Goal: Find specific page/section: Find specific page/section

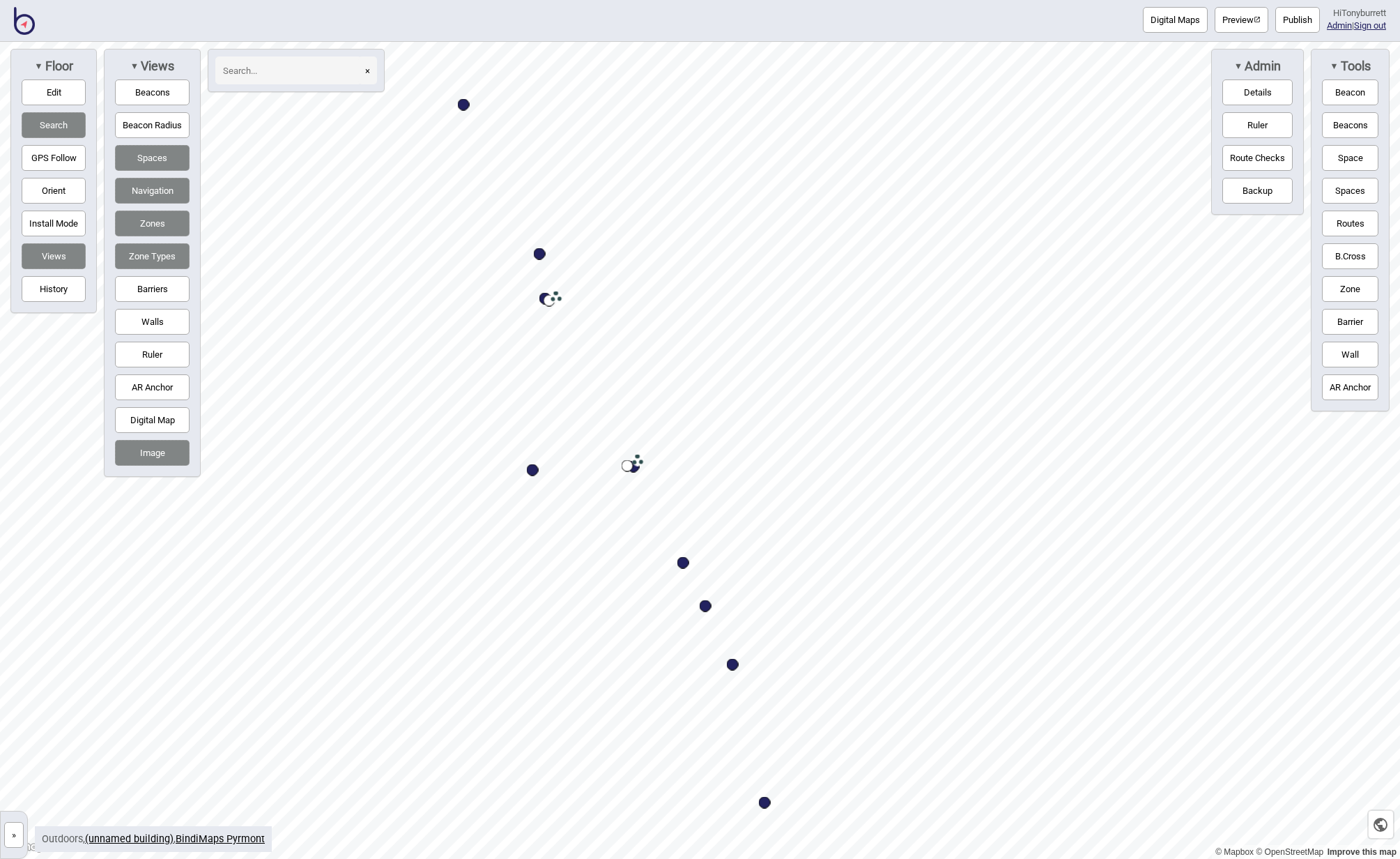
click at [27, 27] on img at bounding box center [24, 21] width 21 height 28
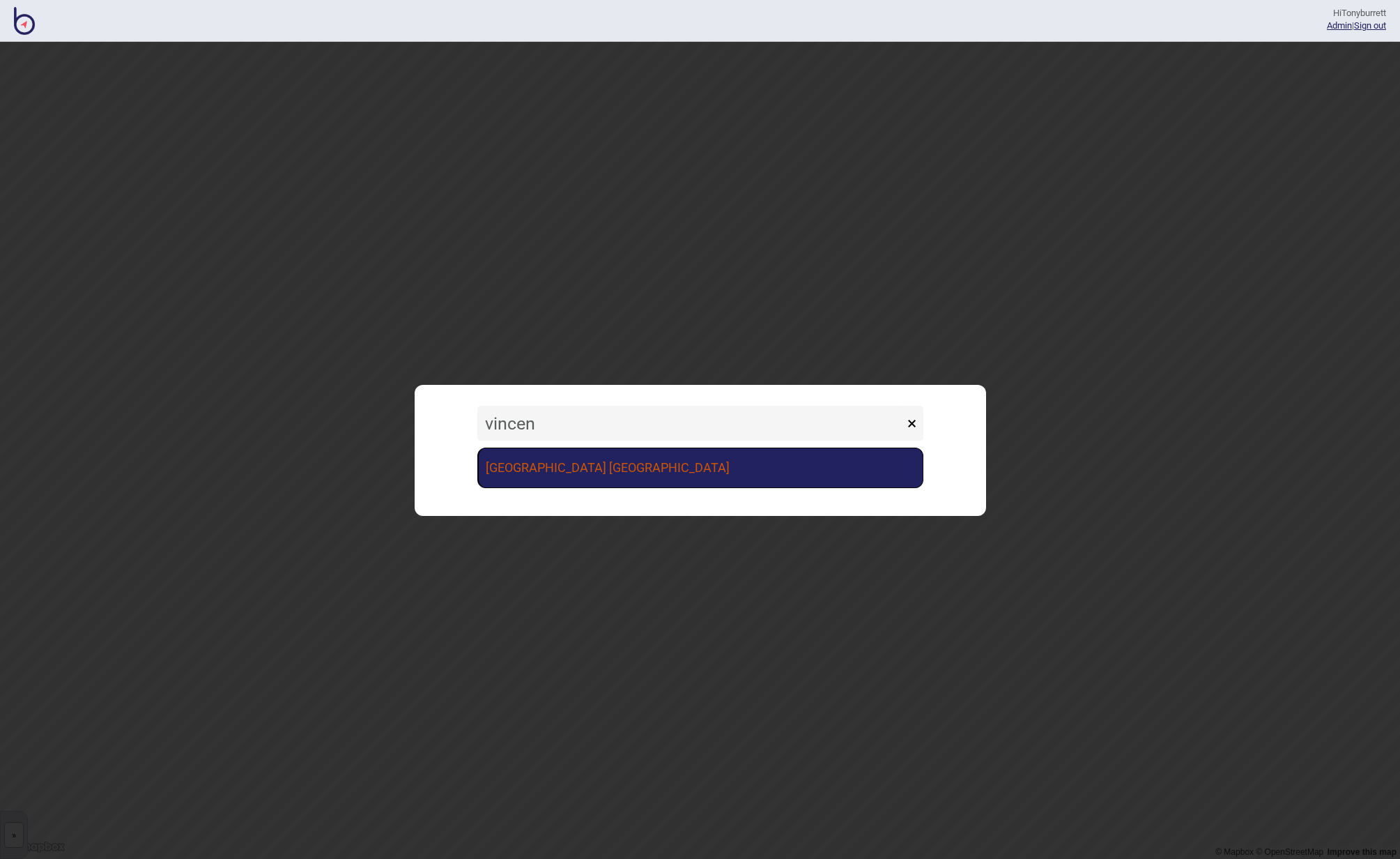
type input "vincen"
click at [676, 461] on link "[GEOGRAPHIC_DATA] [GEOGRAPHIC_DATA]" at bounding box center [700, 467] width 446 height 41
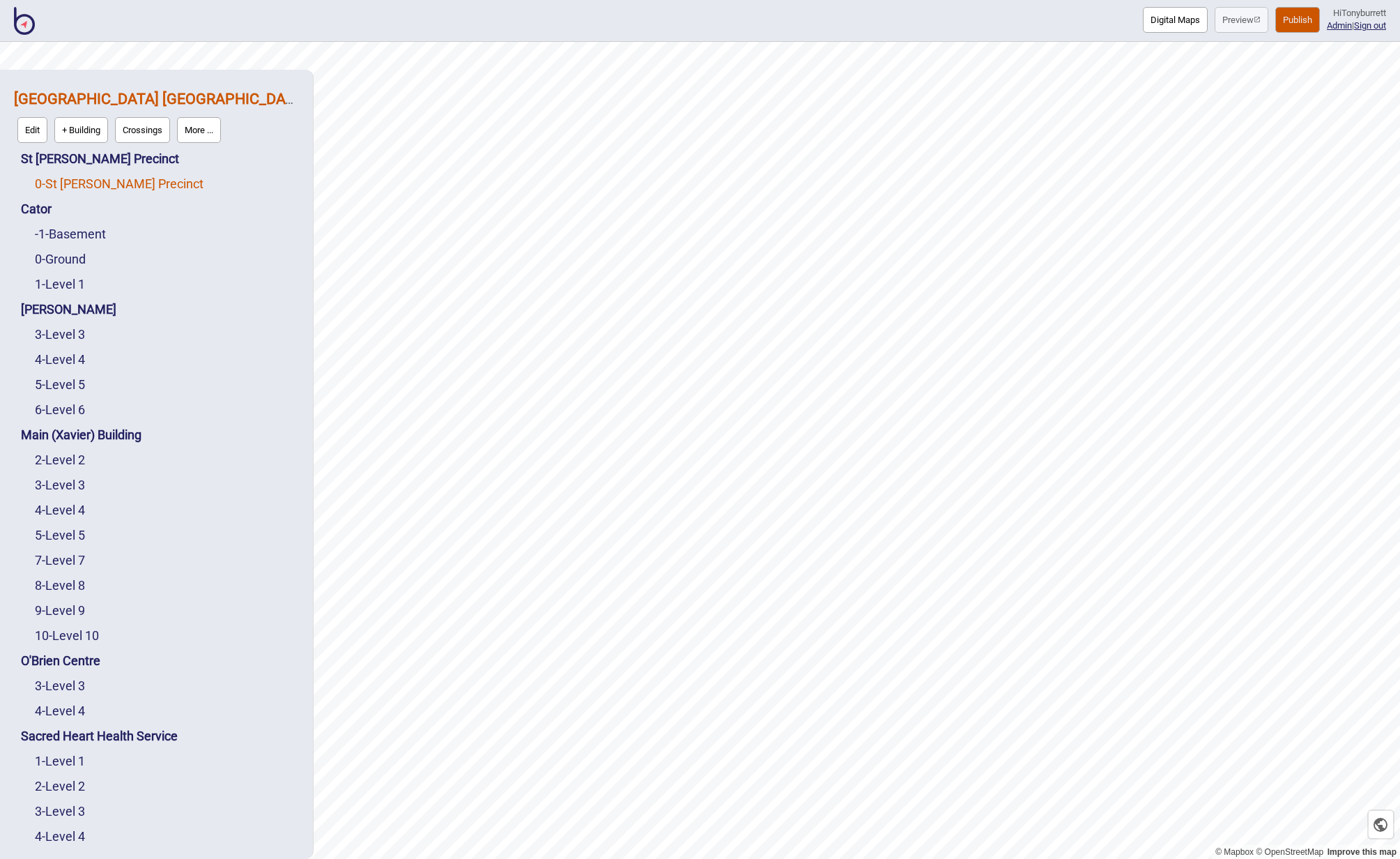
click at [114, 179] on link "0 - St Vincent's Precinct" at bounding box center [119, 184] width 169 height 15
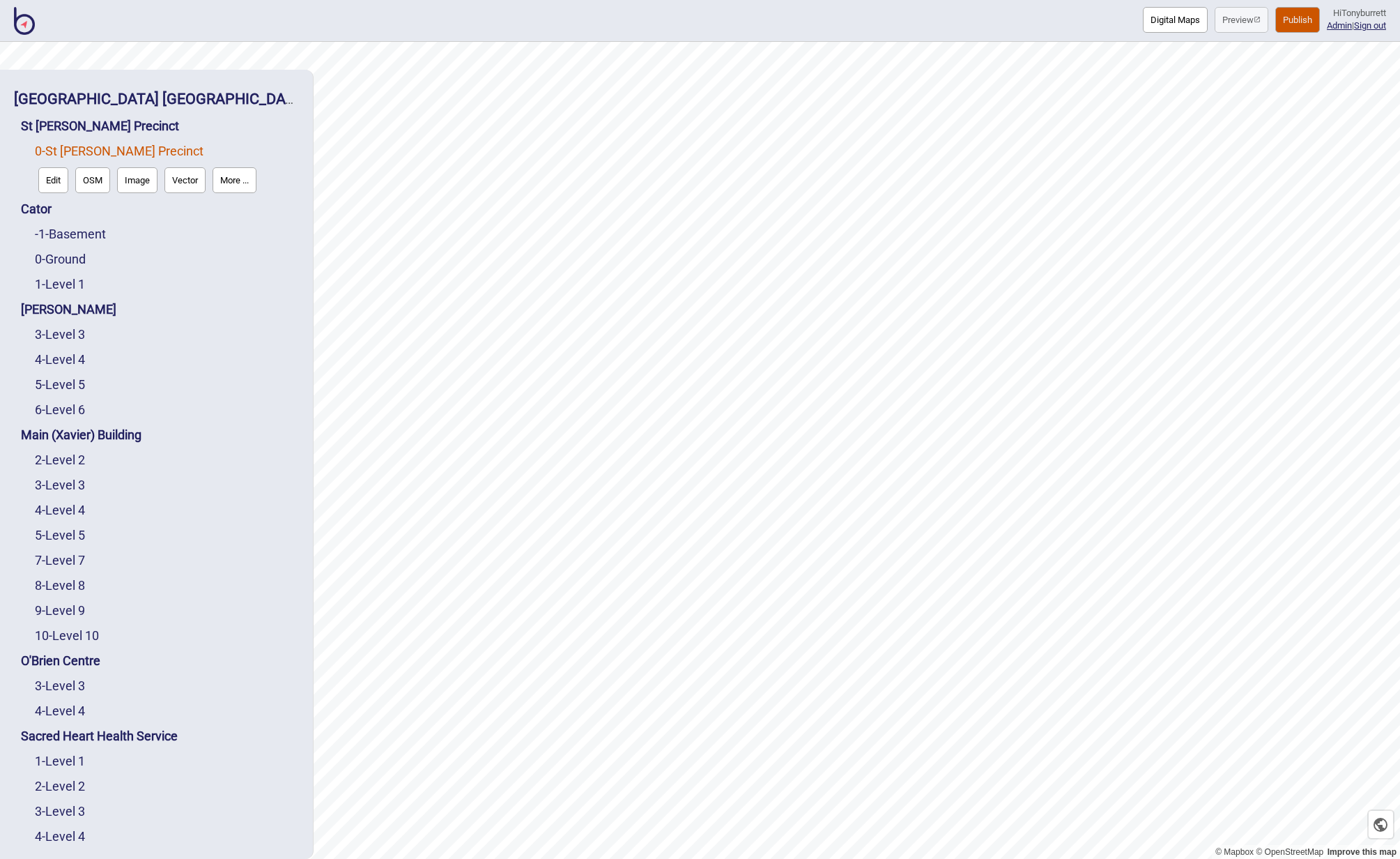
click at [59, 181] on button "Edit" at bounding box center [53, 180] width 30 height 26
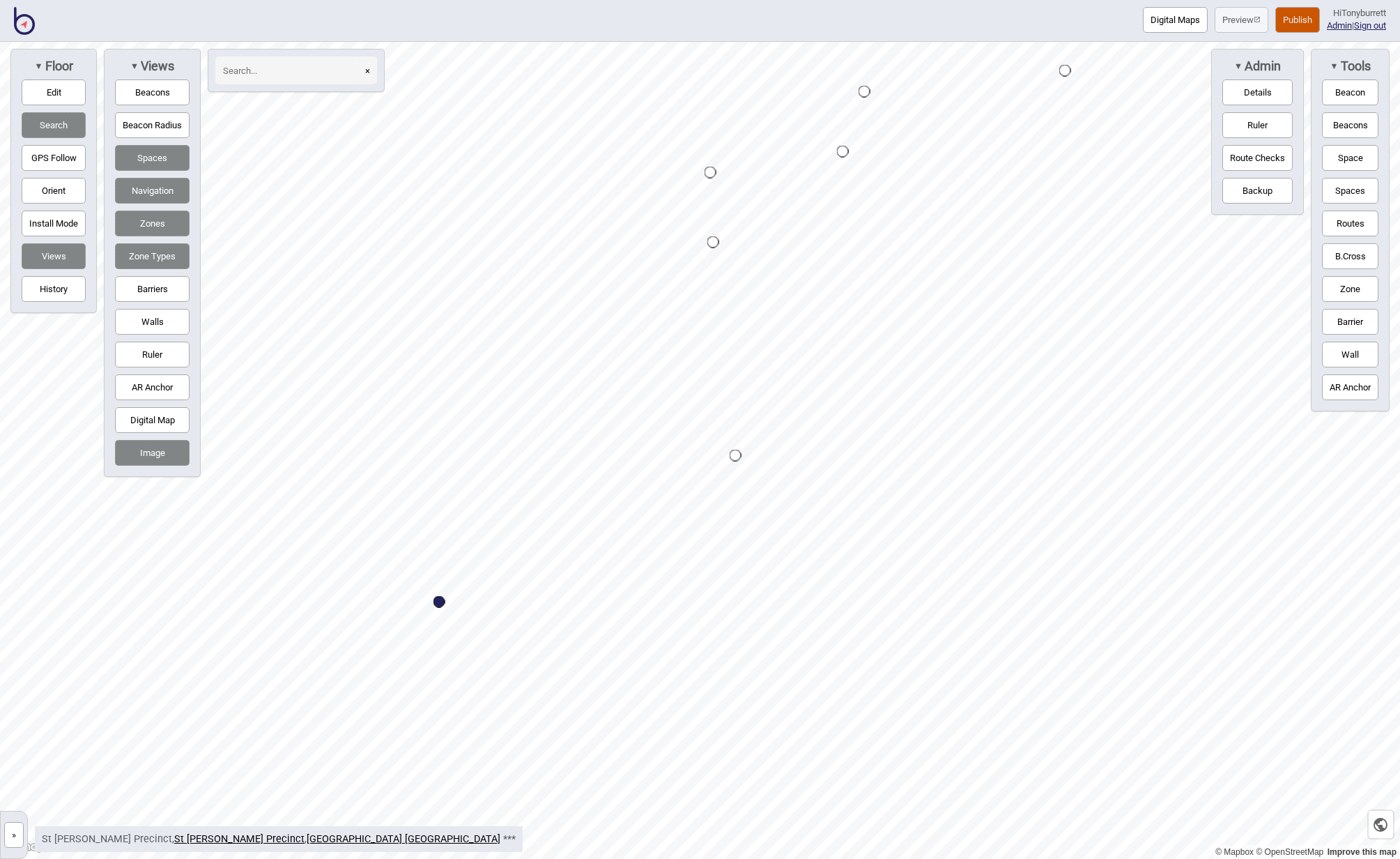
drag, startPoint x: 60, startPoint y: 88, endPoint x: 153, endPoint y: 100, distance: 93.8
click at [60, 88] on button "Edit" at bounding box center [53, 92] width 64 height 26
drag, startPoint x: 366, startPoint y: 363, endPoint x: 495, endPoint y: 339, distance: 131.2
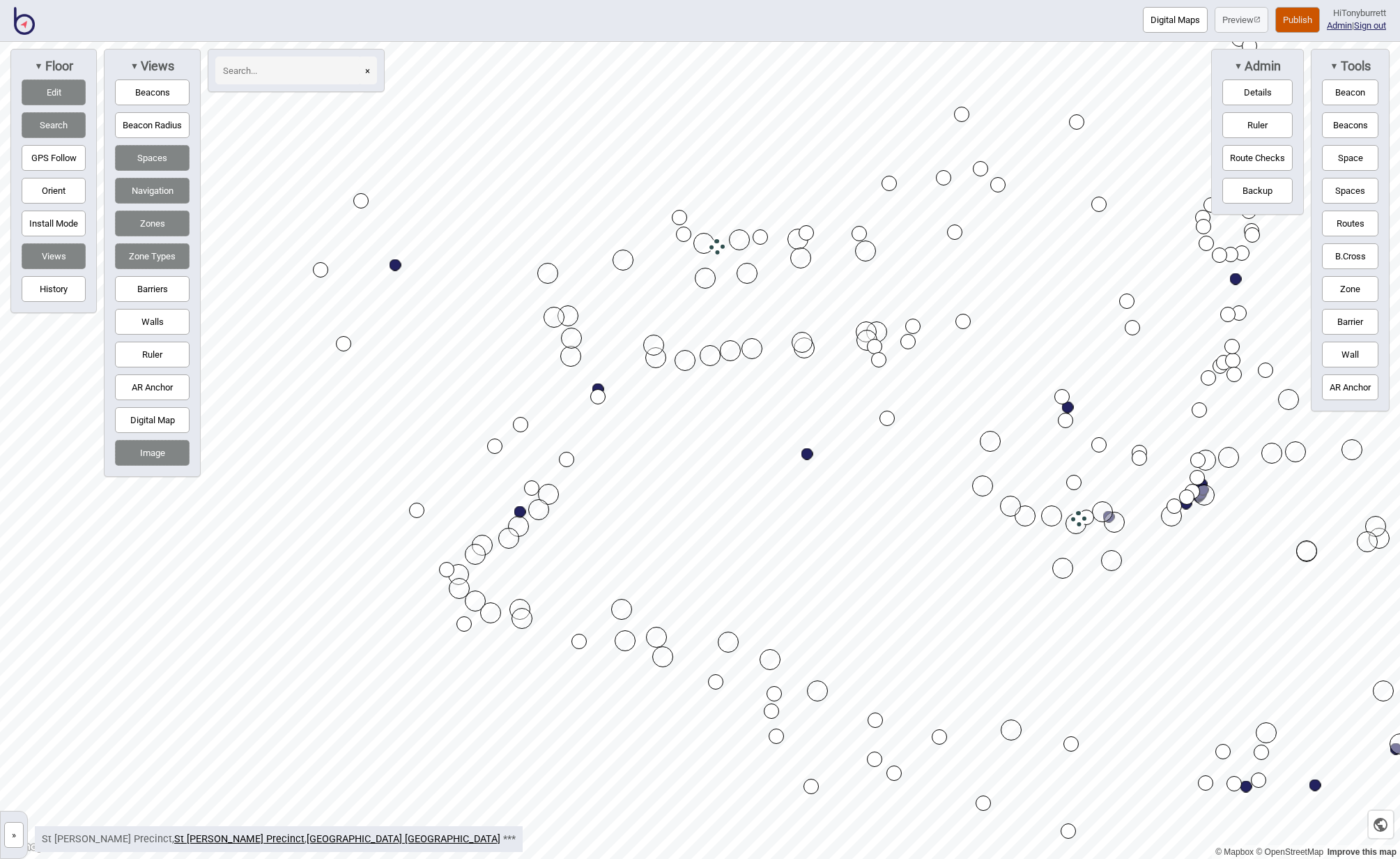
click at [57, 89] on button "Edit" at bounding box center [53, 92] width 64 height 26
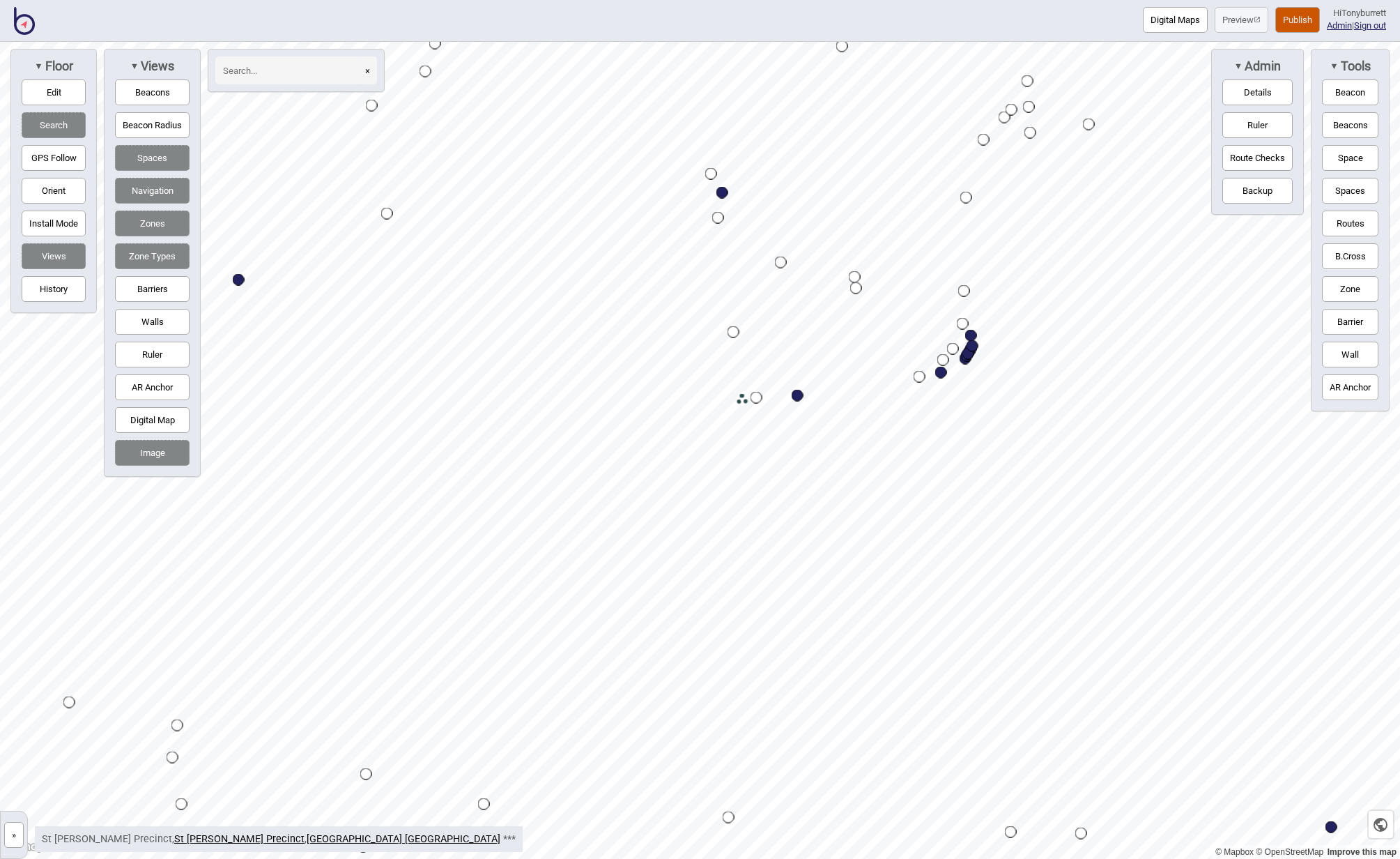
click at [0, 0] on html "Digital Maps Preview Publish Hi Tonyburrett Admin | Sign out © Mapbox © OpenStr…" at bounding box center [700, 0] width 1400 height 0
